Goal: Task Accomplishment & Management: Complete application form

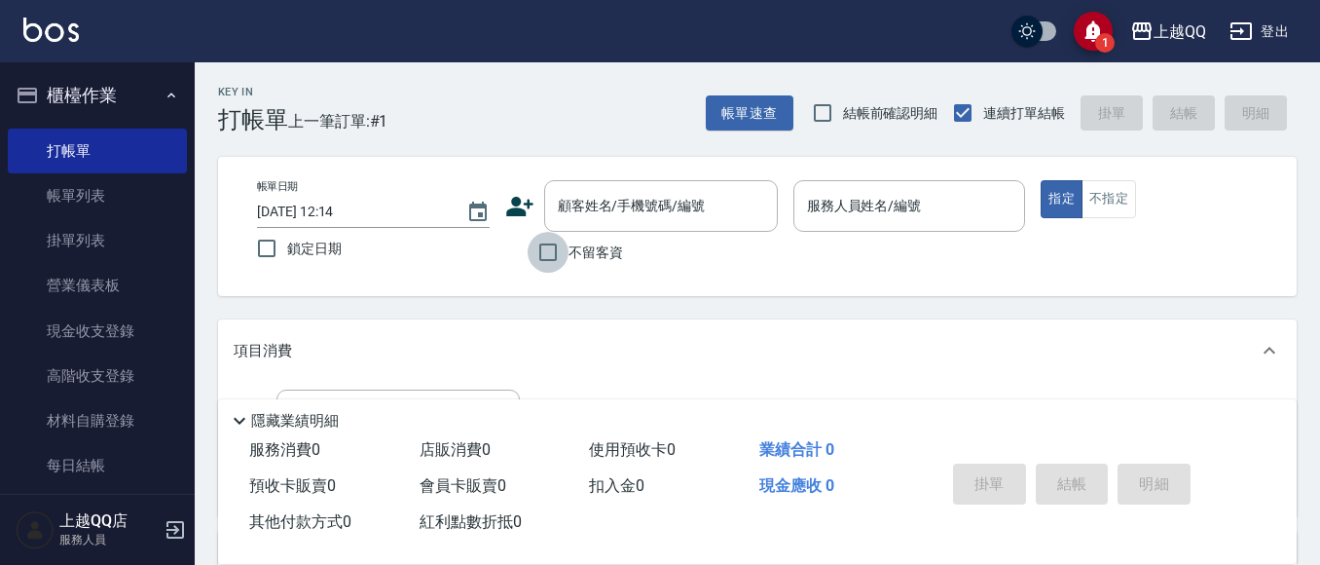
click at [548, 253] on input "不留客資" at bounding box center [548, 252] width 41 height 41
checkbox input "true"
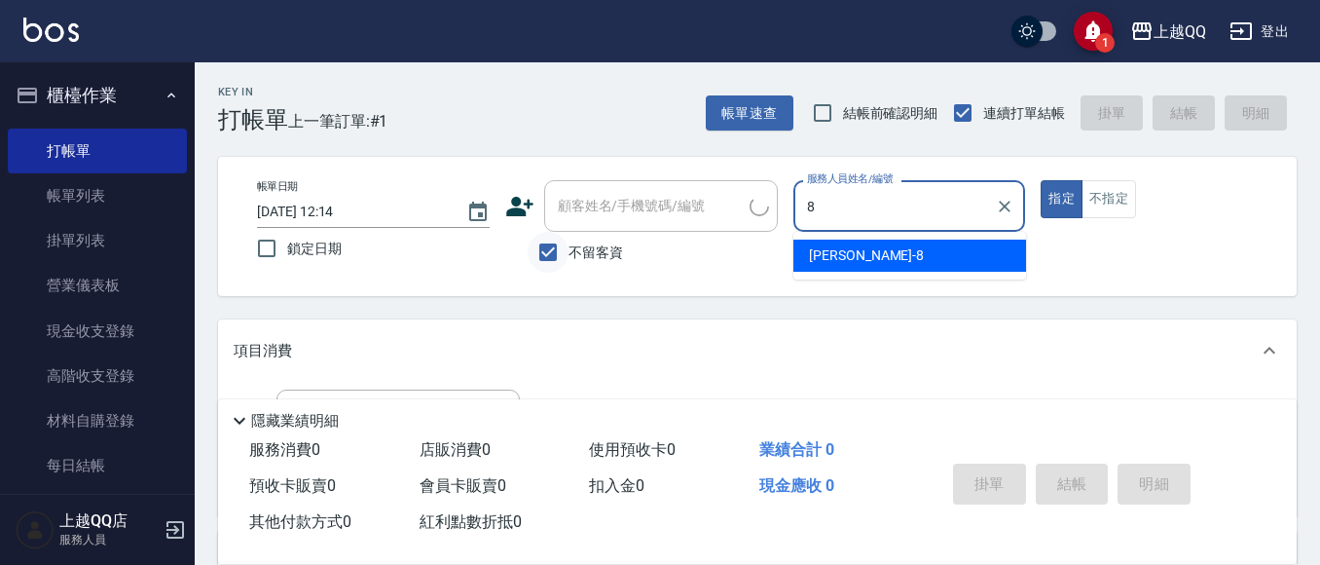
type input "[PERSON_NAME]-8"
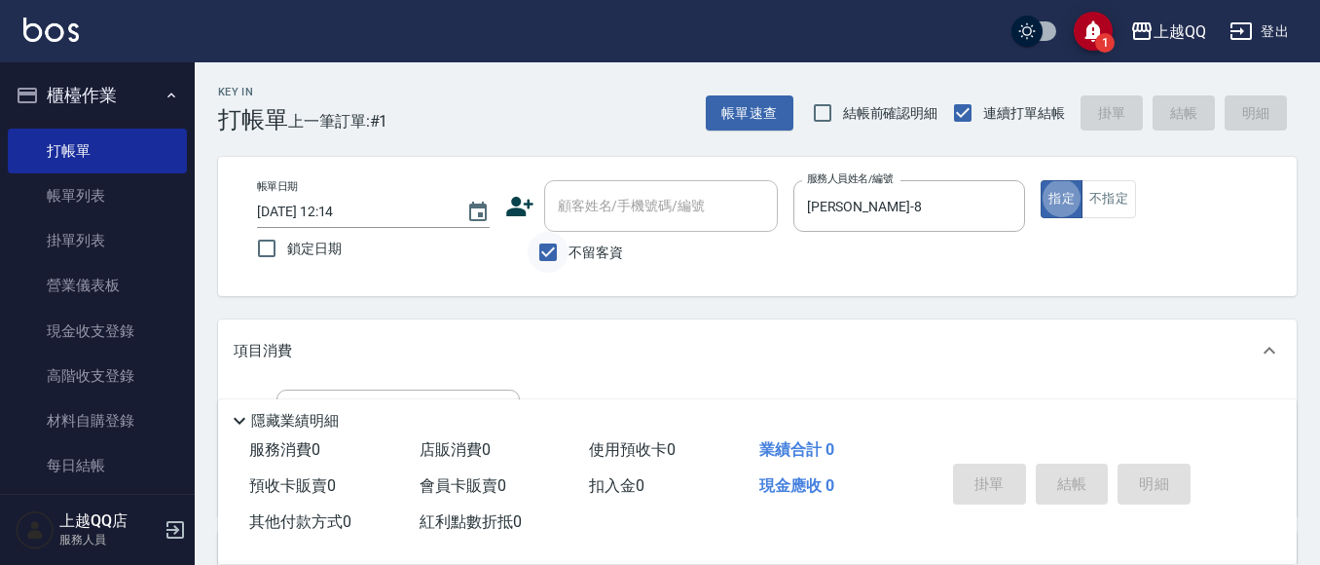
type button "true"
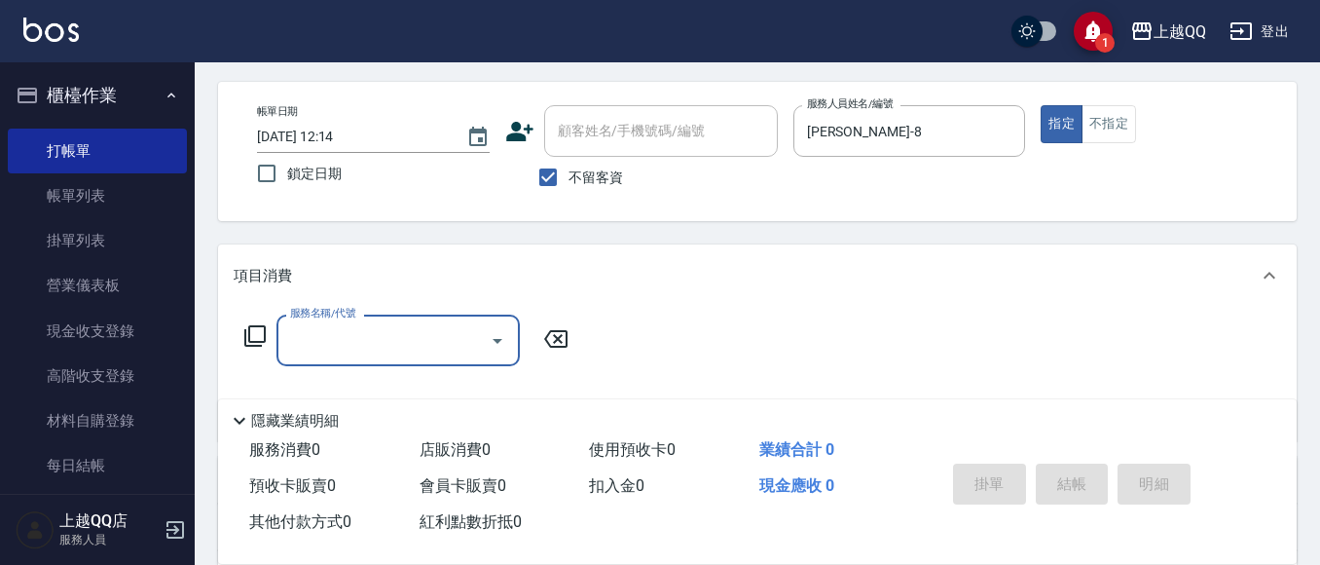
scroll to position [88, 0]
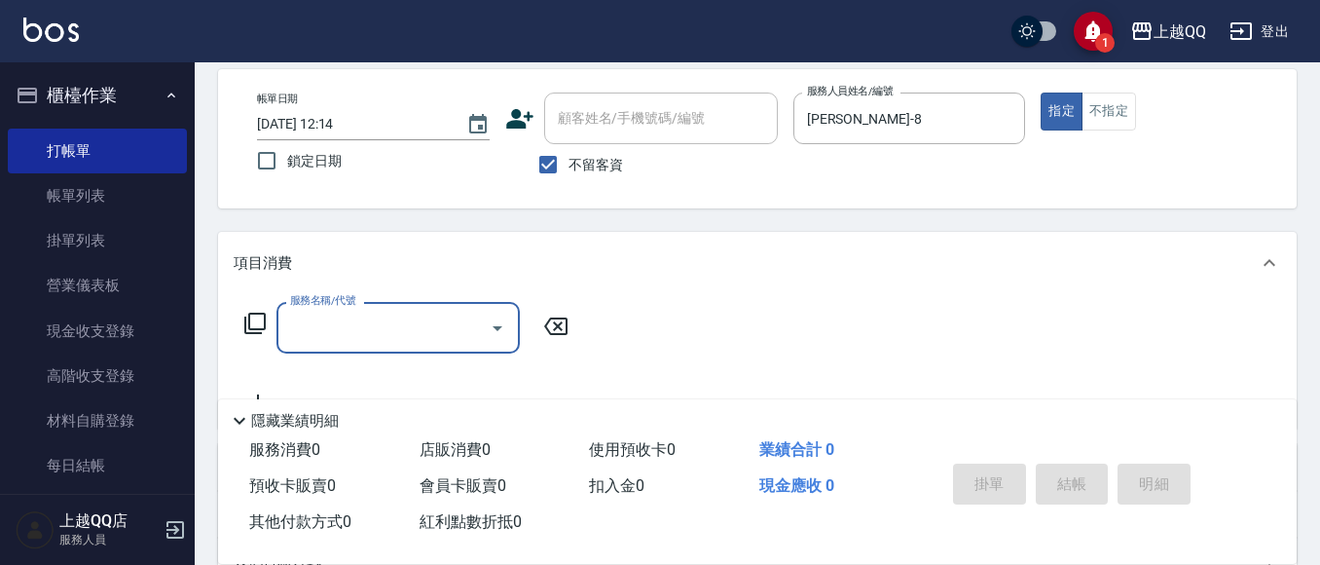
click at [256, 322] on icon at bounding box center [254, 323] width 23 height 23
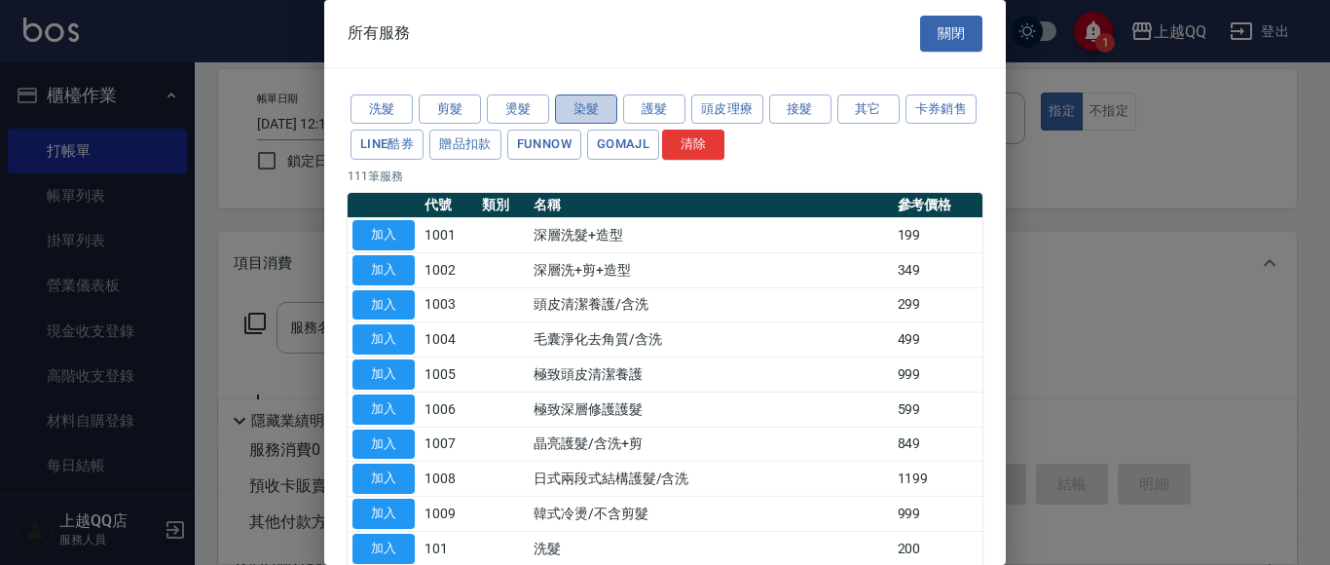
click at [607, 105] on button "染髮" at bounding box center [586, 109] width 62 height 30
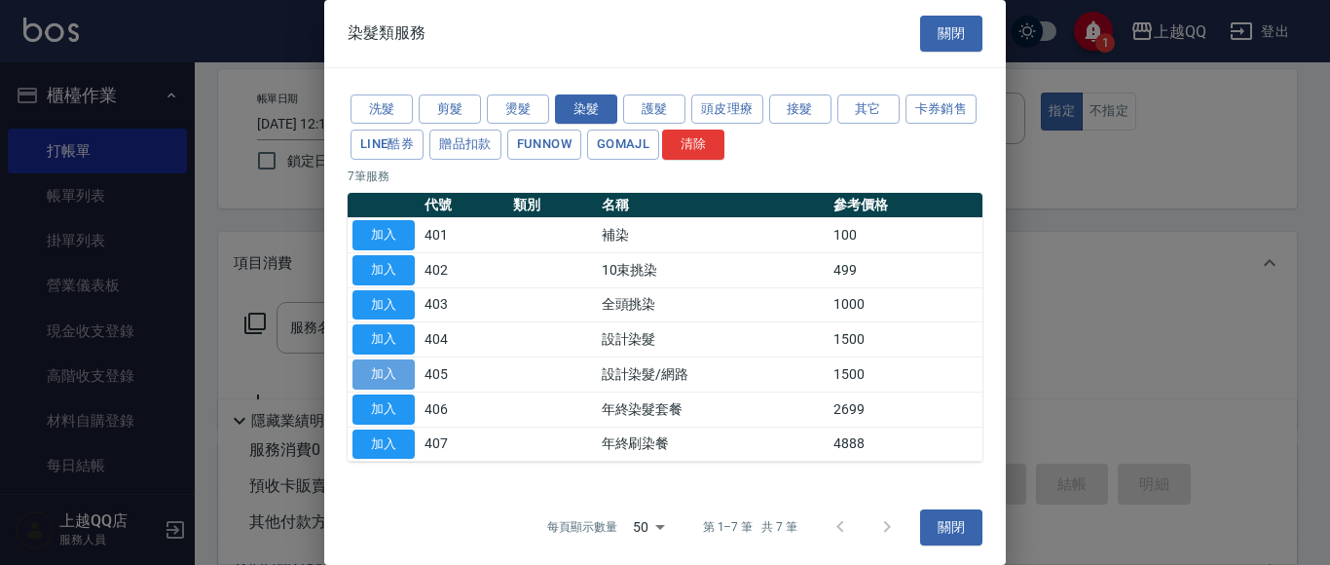
click at [392, 368] on button "加入" at bounding box center [383, 374] width 62 height 30
type input "設計染髮/網路(405)"
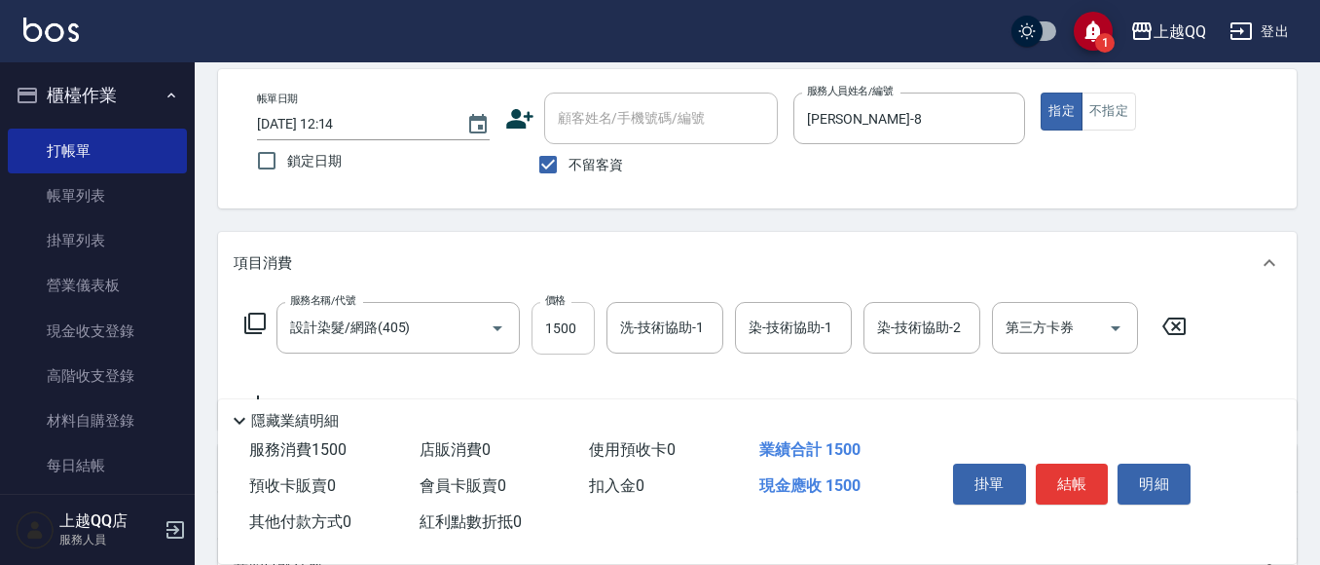
click at [586, 338] on input "1500" at bounding box center [563, 328] width 63 height 53
type input "899"
click at [642, 333] on input "洗-技術協助-1" at bounding box center [664, 328] width 99 height 34
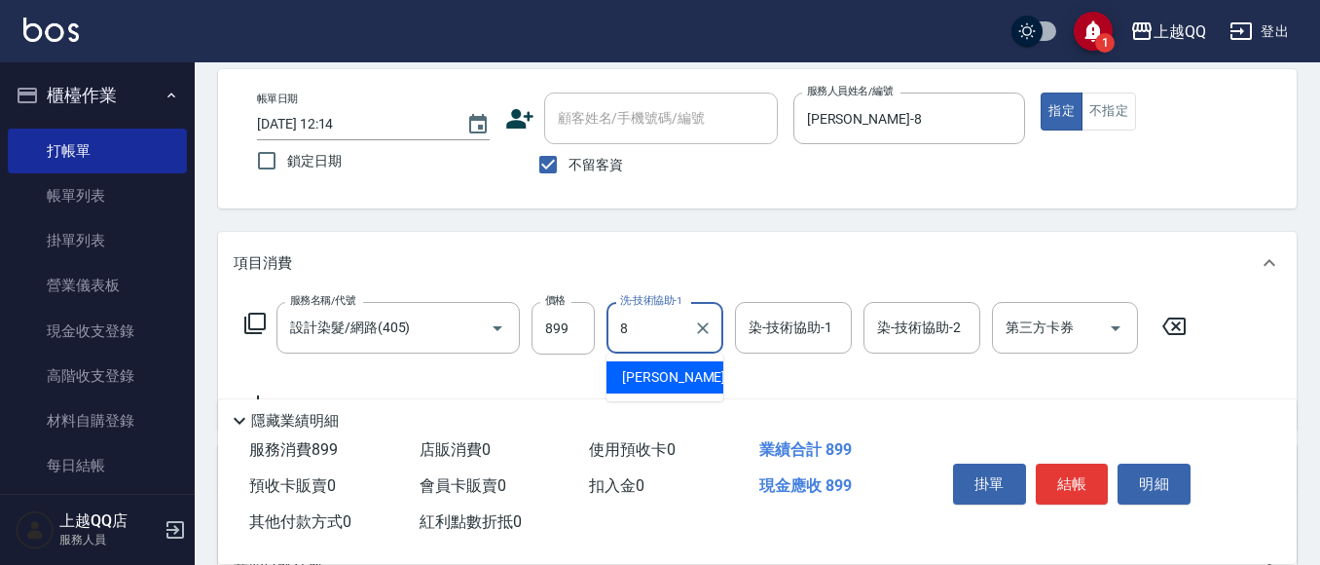
click at [643, 385] on span "[PERSON_NAME] -8" at bounding box center [679, 377] width 115 height 20
type input "[PERSON_NAME]-8"
click at [790, 339] on input "染-技術協助-1" at bounding box center [793, 328] width 99 height 34
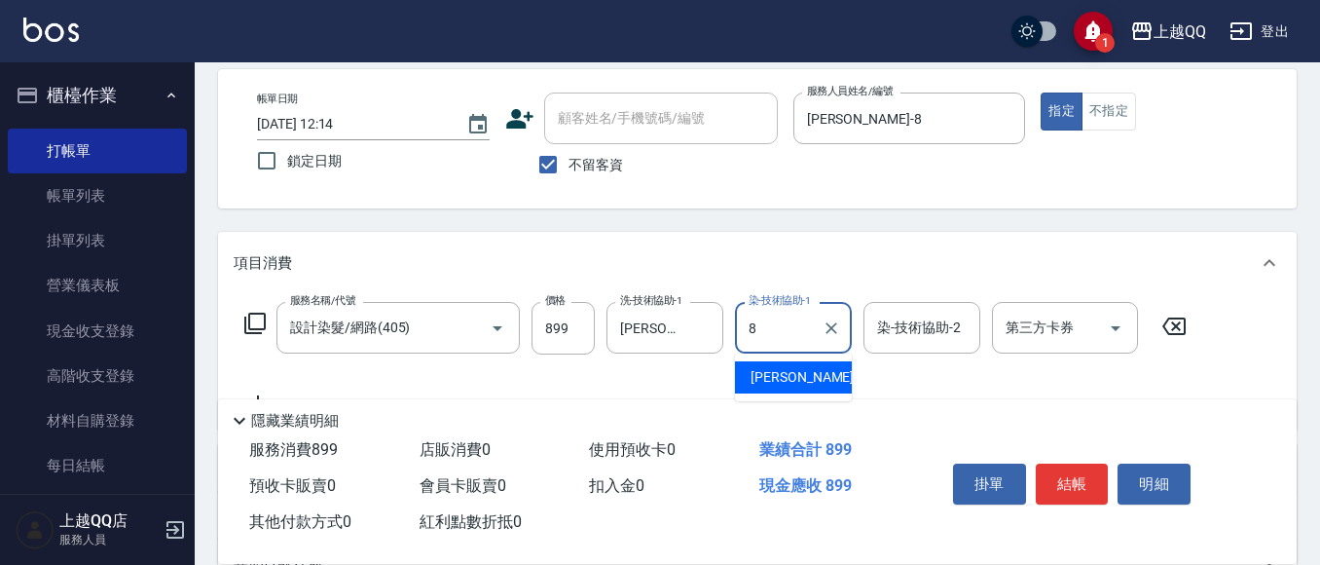
click at [789, 370] on span "[PERSON_NAME] -8" at bounding box center [808, 377] width 115 height 20
type input "[PERSON_NAME]-8"
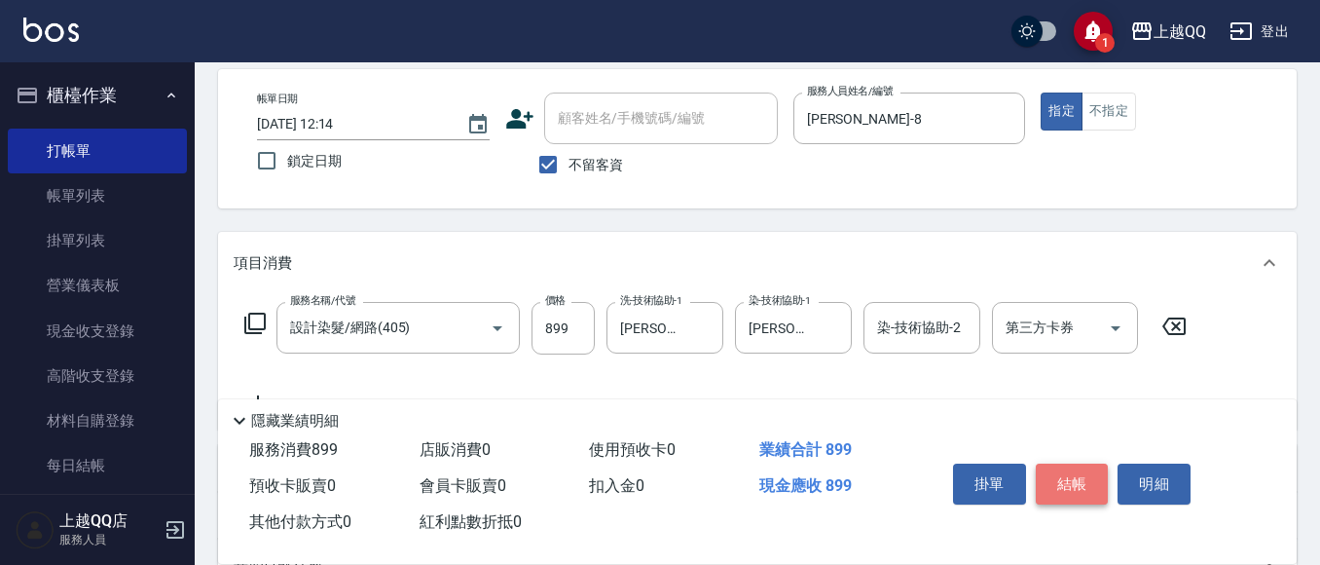
click at [1062, 474] on button "結帳" at bounding box center [1072, 483] width 73 height 41
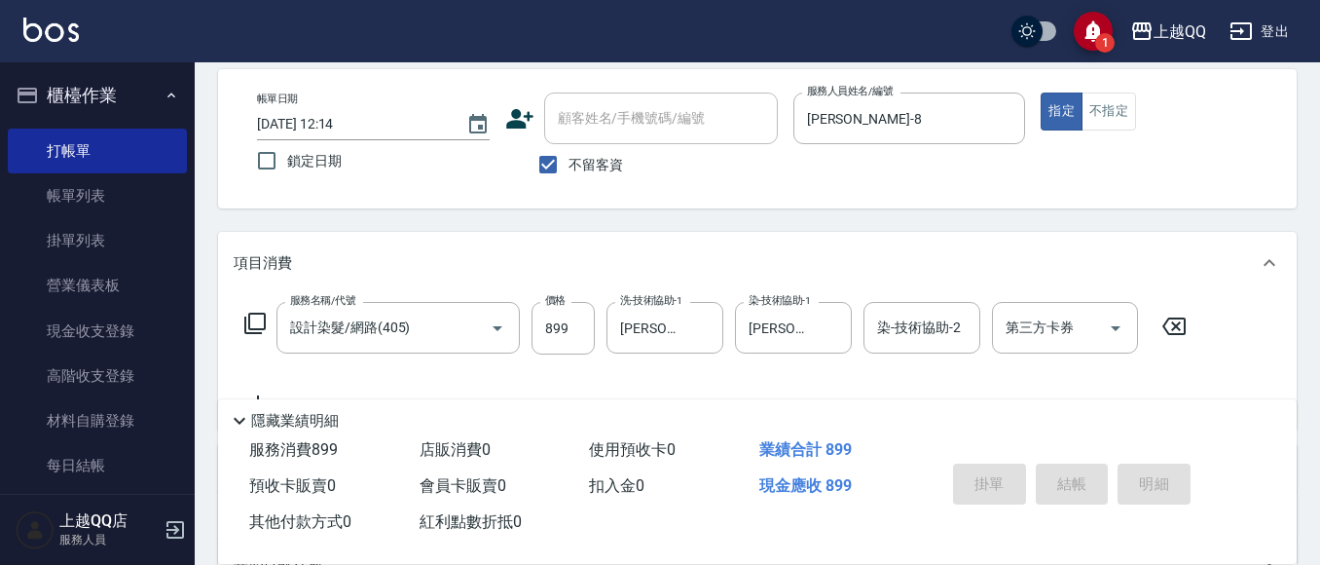
type input "[DATE] 14:45"
